Goal: Information Seeking & Learning: Learn about a topic

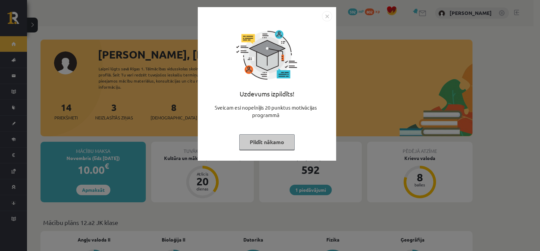
click at [281, 152] on div "Uzdevums izpildīts! Sveicam esi nopelnījis 20 punktus motivācijas programmā Pil…" at bounding box center [267, 88] width 130 height 135
click at [277, 144] on button "Pildīt nākamo" at bounding box center [266, 142] width 55 height 16
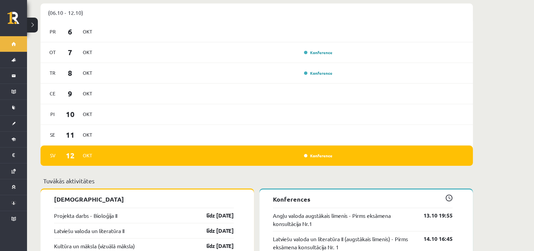
scroll to position [464, 0]
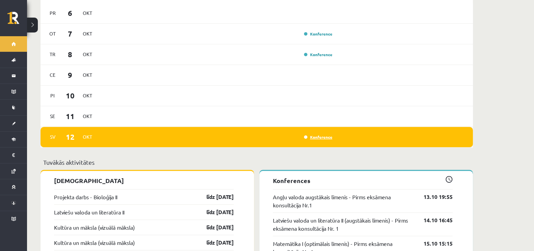
click at [312, 134] on link "Konference" at bounding box center [318, 136] width 28 height 5
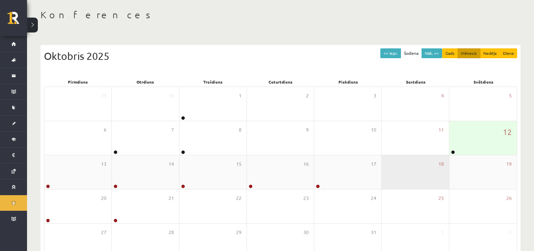
scroll to position [42, 0]
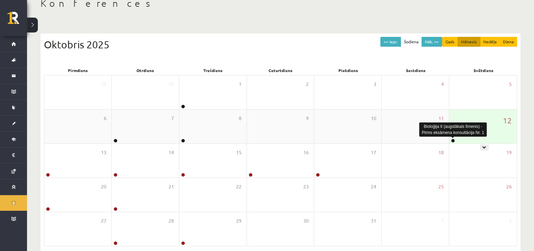
click at [453, 141] on link at bounding box center [453, 140] width 4 height 4
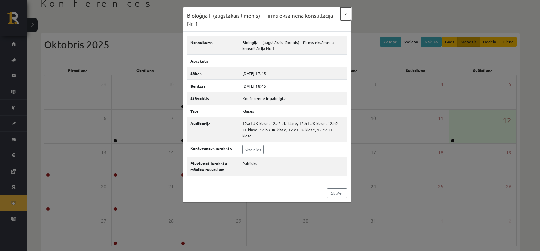
click at [343, 15] on button "×" at bounding box center [345, 13] width 11 height 13
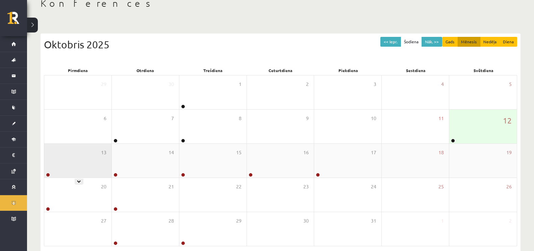
click at [46, 174] on div at bounding box center [47, 175] width 6 height 5
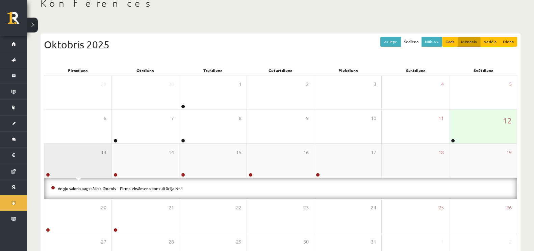
click at [46, 174] on div at bounding box center [47, 175] width 6 height 5
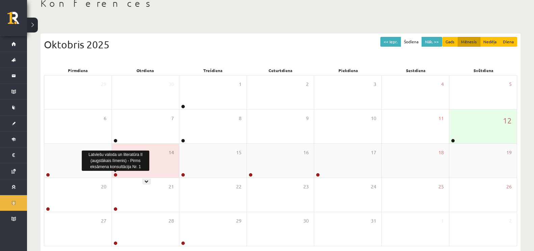
click at [115, 173] on link at bounding box center [115, 175] width 4 height 4
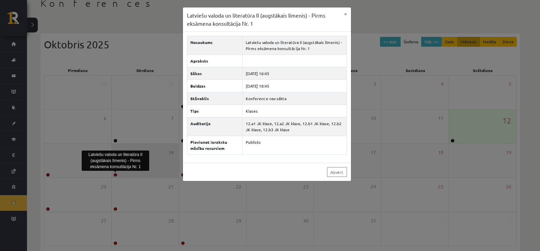
click at [115, 173] on div "Latviešu valoda un literatūra II (augstākais līmenis) - Pirms eksāmena konsultā…" at bounding box center [270, 125] width 540 height 251
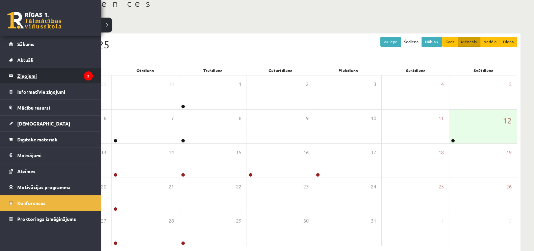
click at [38, 73] on legend "Ziņojumi 3" at bounding box center [55, 76] width 76 height 16
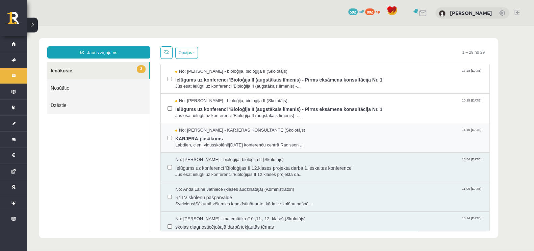
click at [347, 144] on span "Labdien, cien. vidusskolēni![DATE] konferenču centrā Radisson ..." at bounding box center [328, 145] width 307 height 6
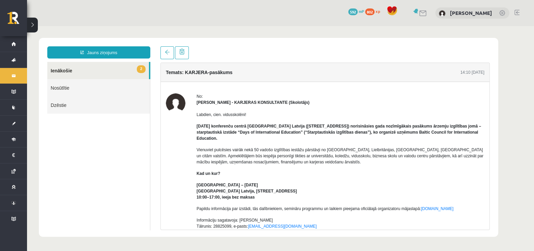
click at [100, 70] on link "2 Ienākošie" at bounding box center [98, 70] width 102 height 17
click at [106, 74] on link "2 Ienākošie" at bounding box center [98, 70] width 102 height 17
click at [163, 53] on link at bounding box center [167, 52] width 14 height 13
click at [165, 53] on span at bounding box center [167, 52] width 5 height 5
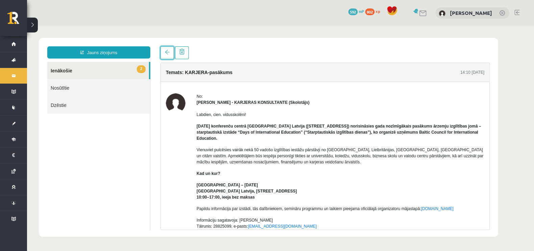
drag, startPoint x: 164, startPoint y: 53, endPoint x: 142, endPoint y: 68, distance: 26.7
click at [164, 54] on link at bounding box center [167, 52] width 14 height 13
drag, startPoint x: 132, startPoint y: 88, endPoint x: 125, endPoint y: 75, distance: 14.7
click at [132, 88] on link "Nosūtītie" at bounding box center [98, 87] width 103 height 17
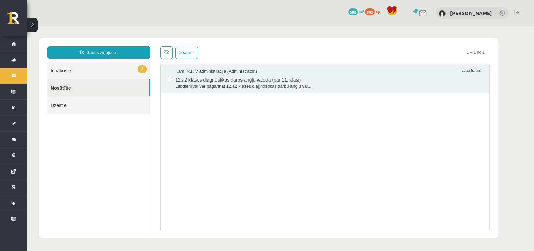
click at [124, 73] on link "2 Ienākošie" at bounding box center [98, 70] width 103 height 17
click at [137, 68] on link "2 Ienākošie" at bounding box center [98, 70] width 103 height 17
click at [113, 71] on link "2 Ienākošie" at bounding box center [98, 70] width 103 height 17
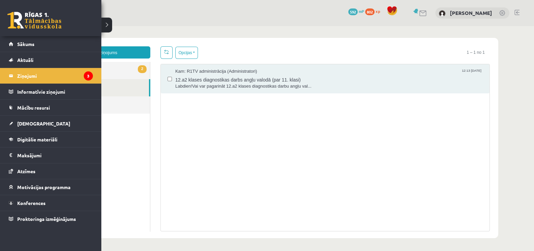
click at [16, 23] on link at bounding box center [34, 20] width 54 height 17
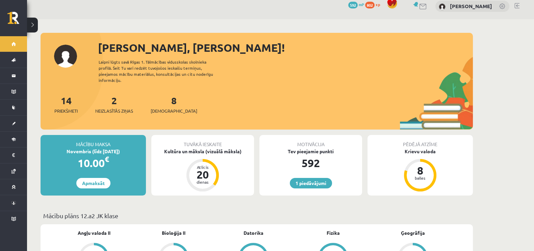
scroll to position [42, 0]
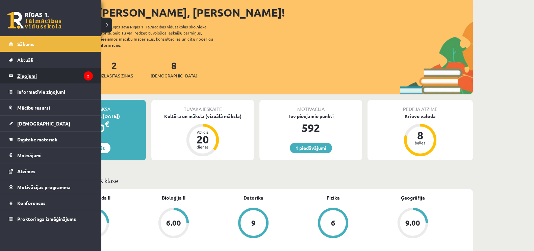
click at [17, 78] on link "Ziņojumi 2" at bounding box center [51, 76] width 84 height 16
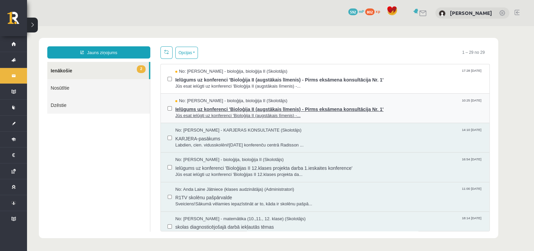
click at [403, 112] on span "Jūs esat ielūgti uz konferenci 'Bioloģija II (augstākais līmenis) -..." at bounding box center [328, 115] width 307 height 6
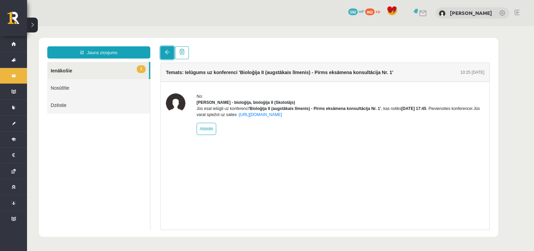
click at [172, 49] on link at bounding box center [167, 52] width 14 height 13
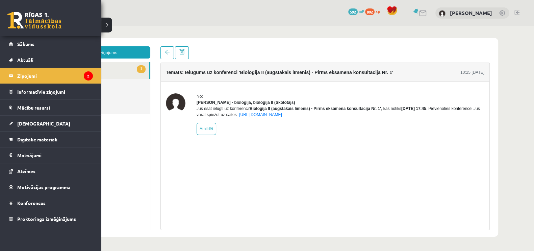
click at [28, 29] on div "1 Dāvanas 592 mP 802 xp" at bounding box center [50, 18] width 101 height 36
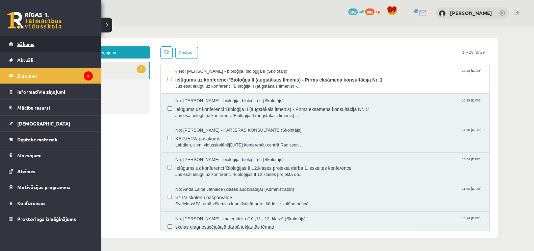
click at [25, 40] on link "Sākums" at bounding box center [51, 44] width 84 height 16
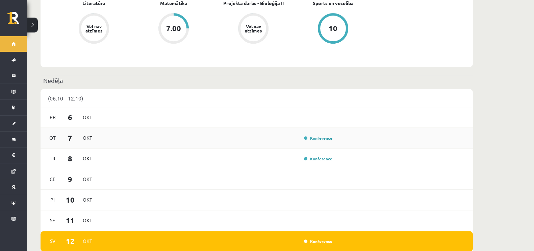
scroll to position [380, 0]
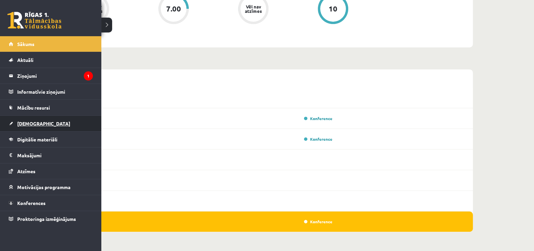
click at [23, 123] on span "[DEMOGRAPHIC_DATA]" at bounding box center [43, 123] width 53 height 6
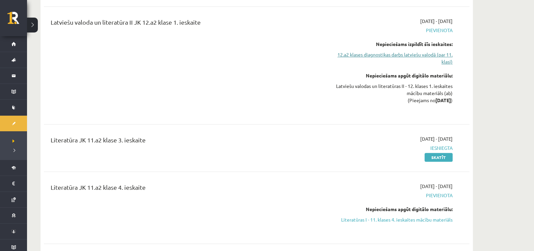
scroll to position [675, 0]
